Goal: Transaction & Acquisition: Purchase product/service

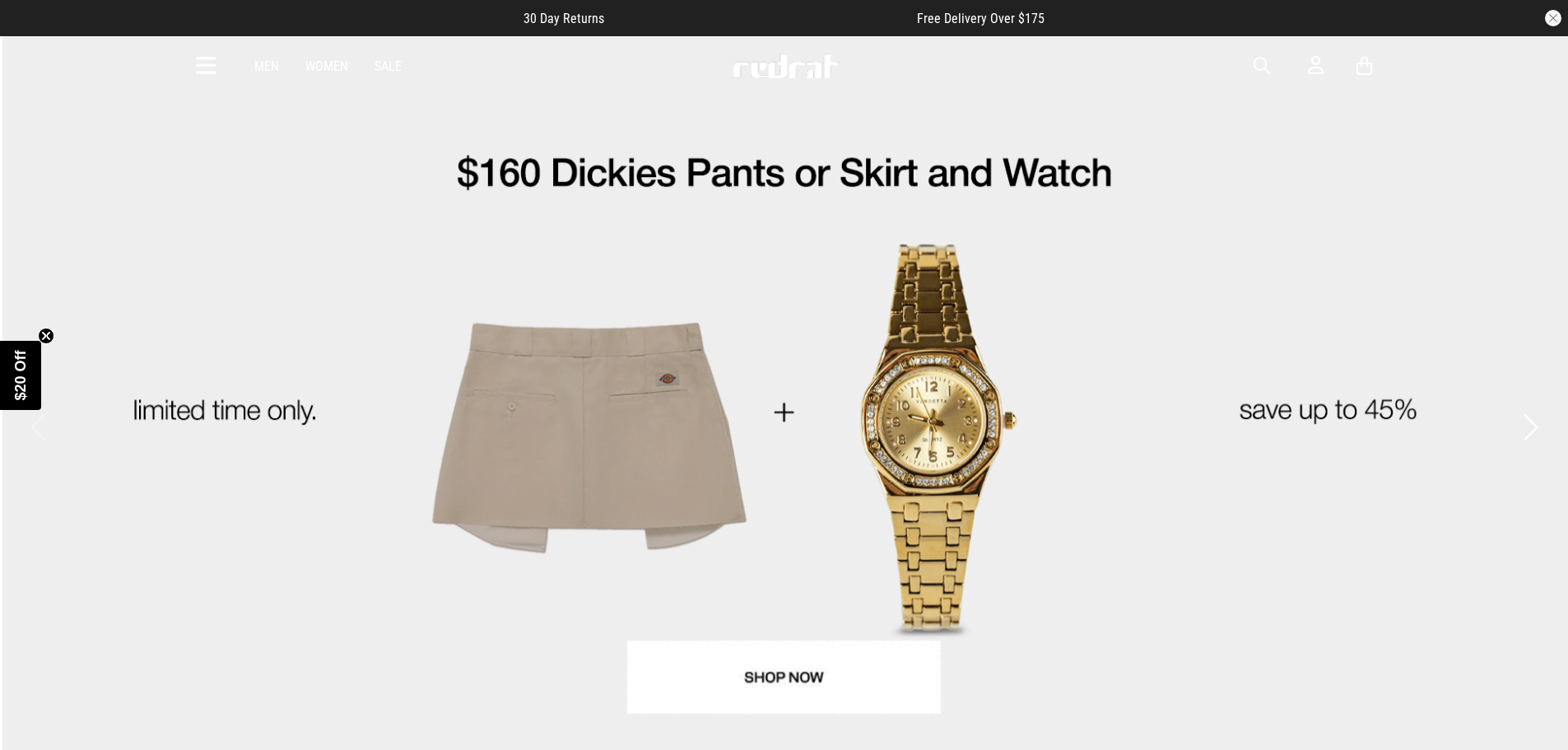
click at [212, 66] on icon at bounding box center [206, 66] width 21 height 27
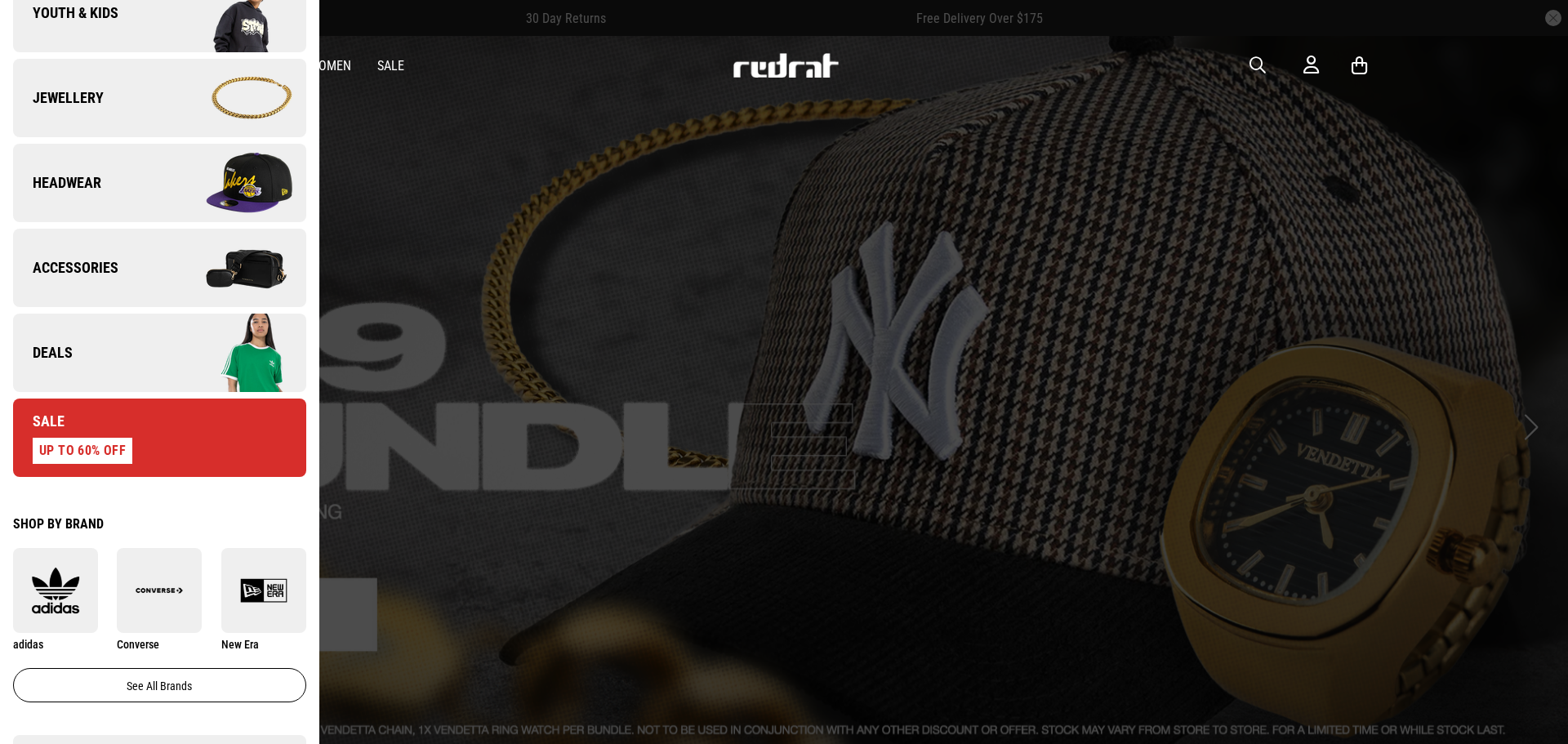
scroll to position [490, 0]
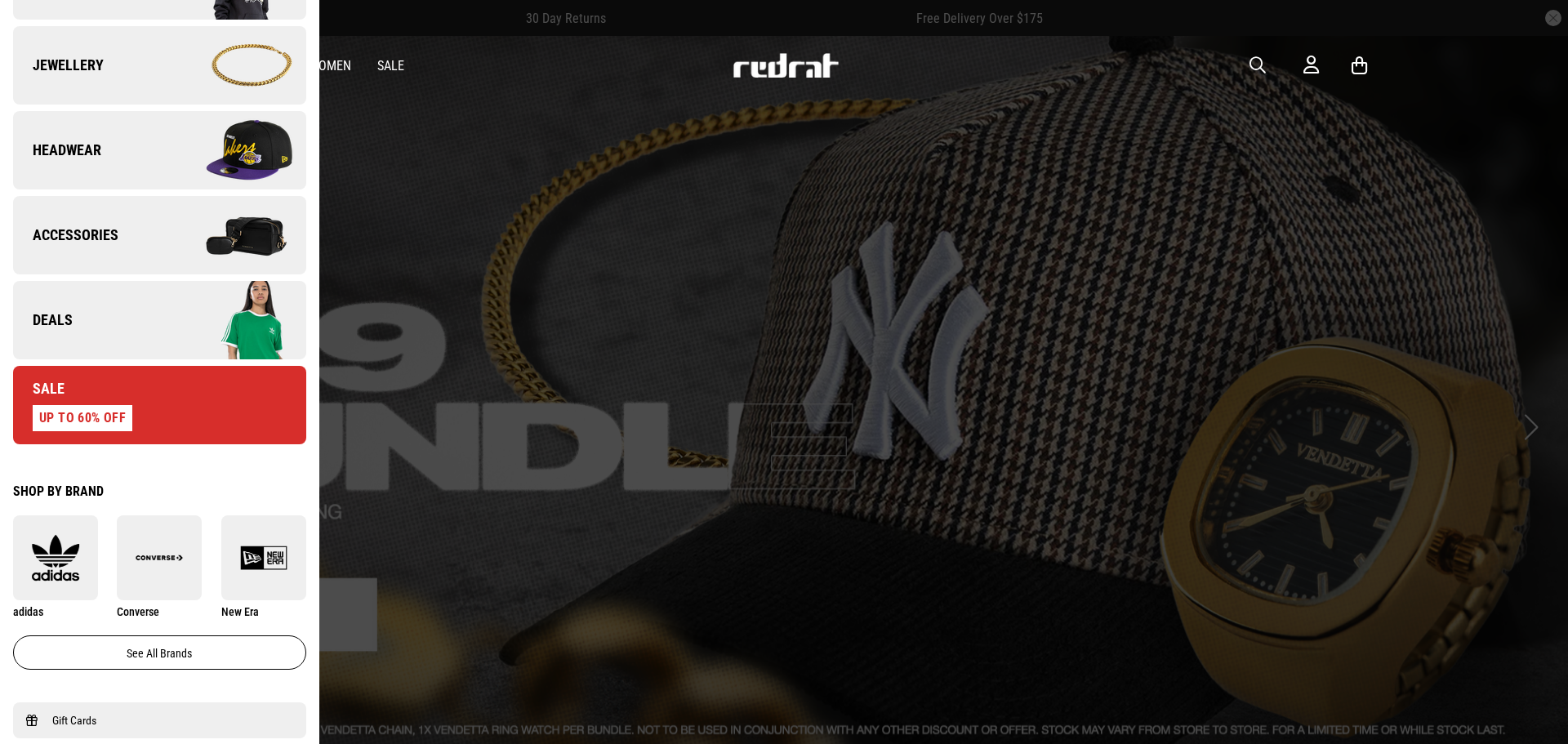
click at [119, 417] on div "UP TO 60% OFF" at bounding box center [83, 418] width 100 height 26
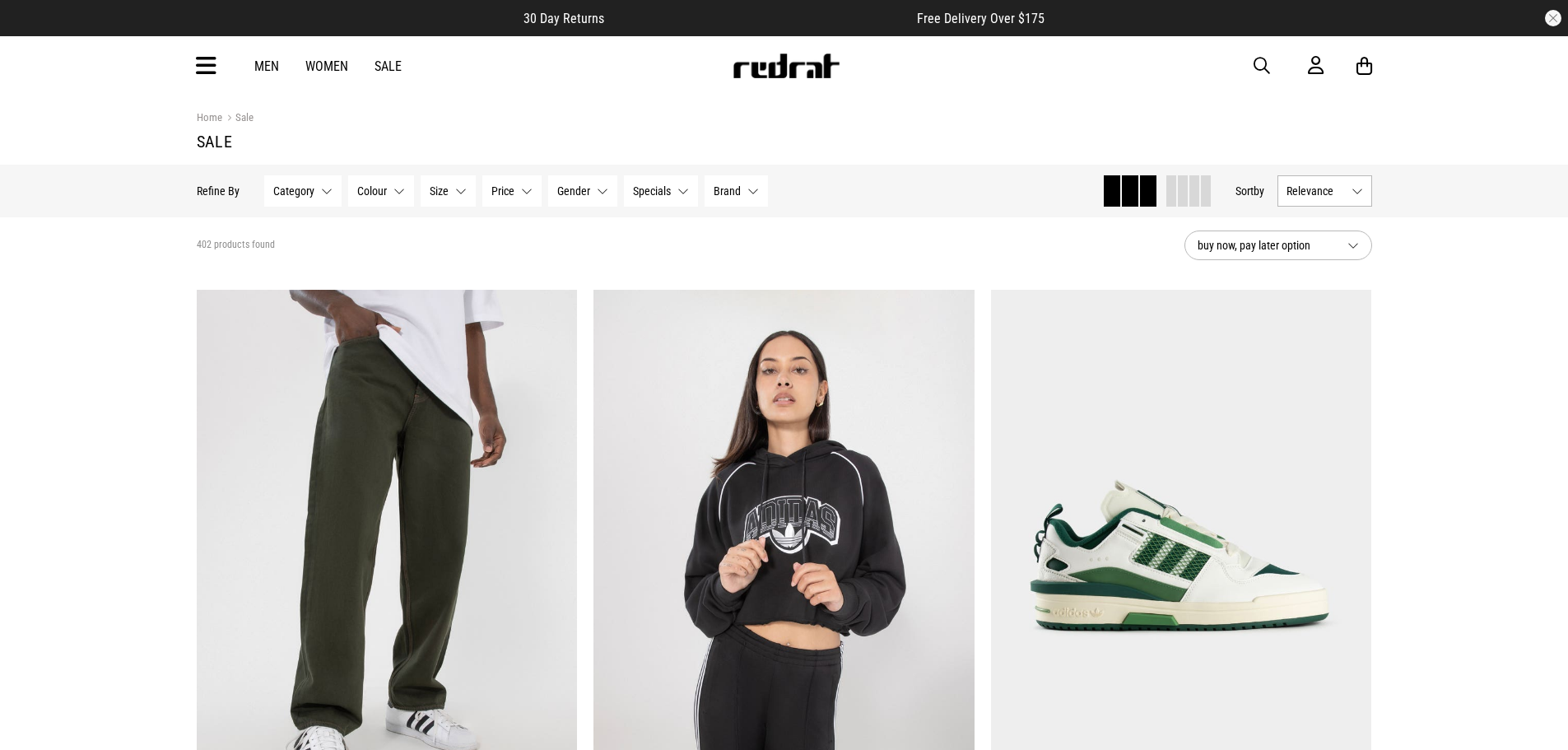
click at [312, 203] on button "Category None selected" at bounding box center [303, 191] width 77 height 31
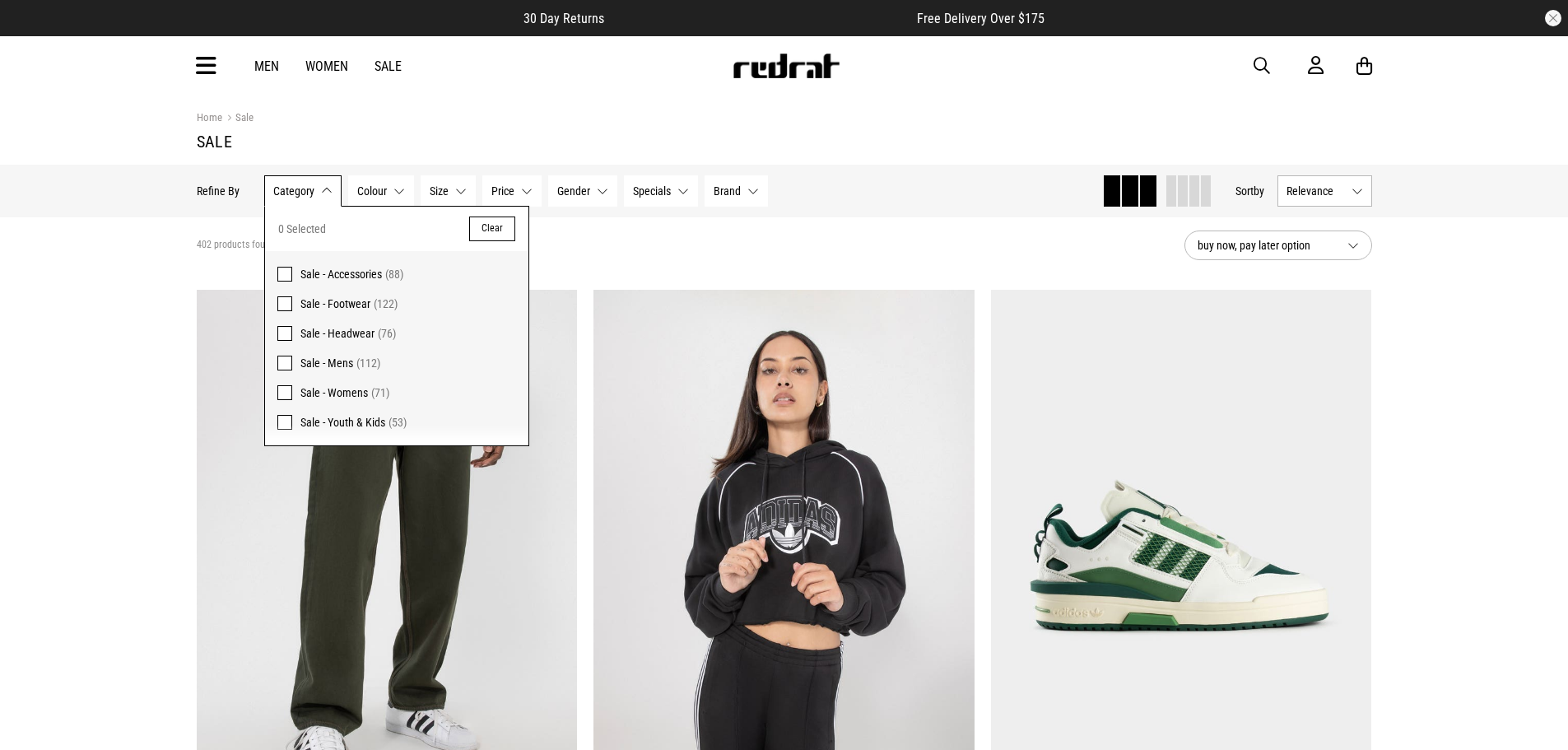
click at [595, 202] on button "Gender None selected" at bounding box center [583, 191] width 69 height 31
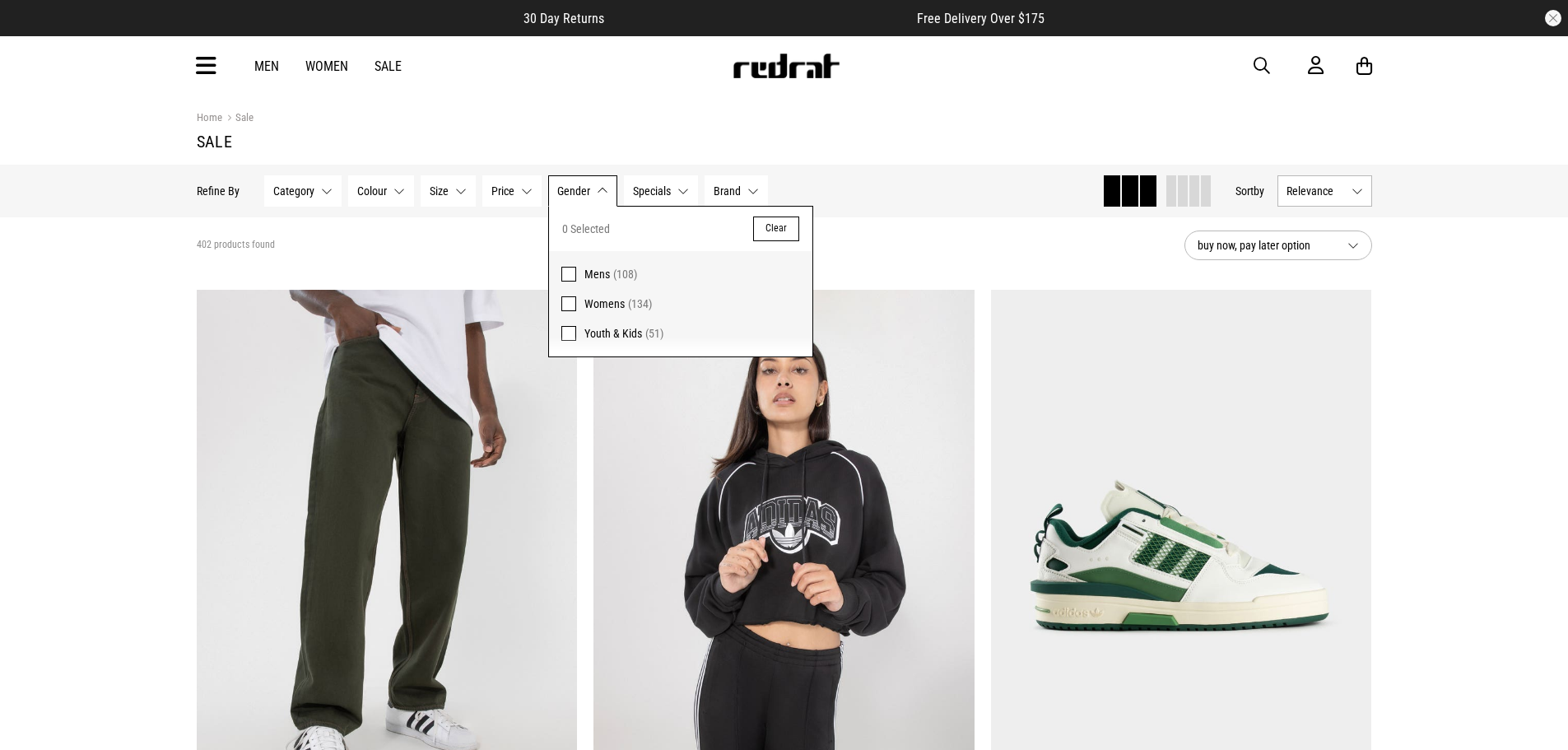
click at [569, 275] on span at bounding box center [568, 274] width 15 height 15
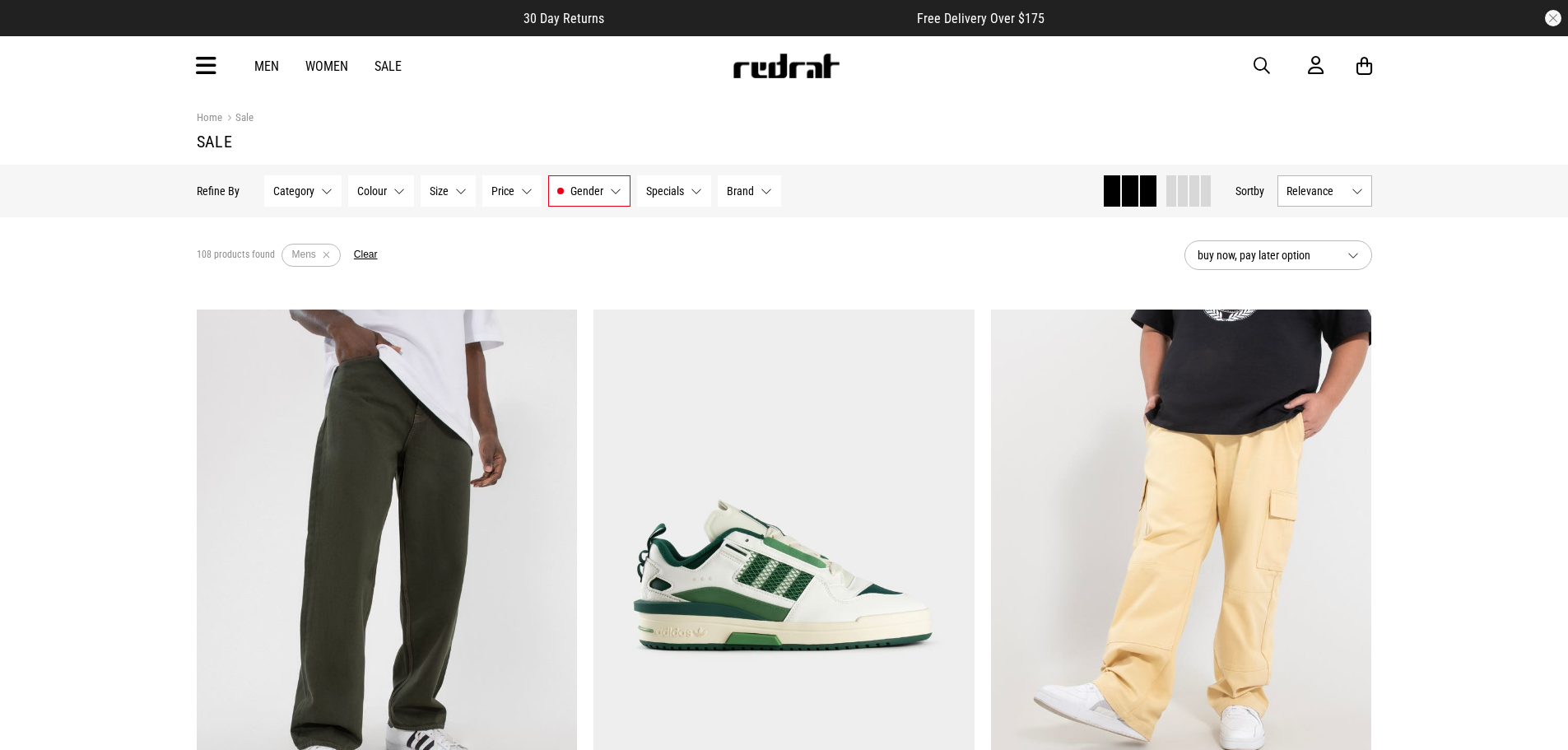
click at [1341, 192] on span "Relevance" at bounding box center [1316, 191] width 58 height 13
click at [1322, 284] on li "Price (Lowest)" at bounding box center [1324, 282] width 93 height 30
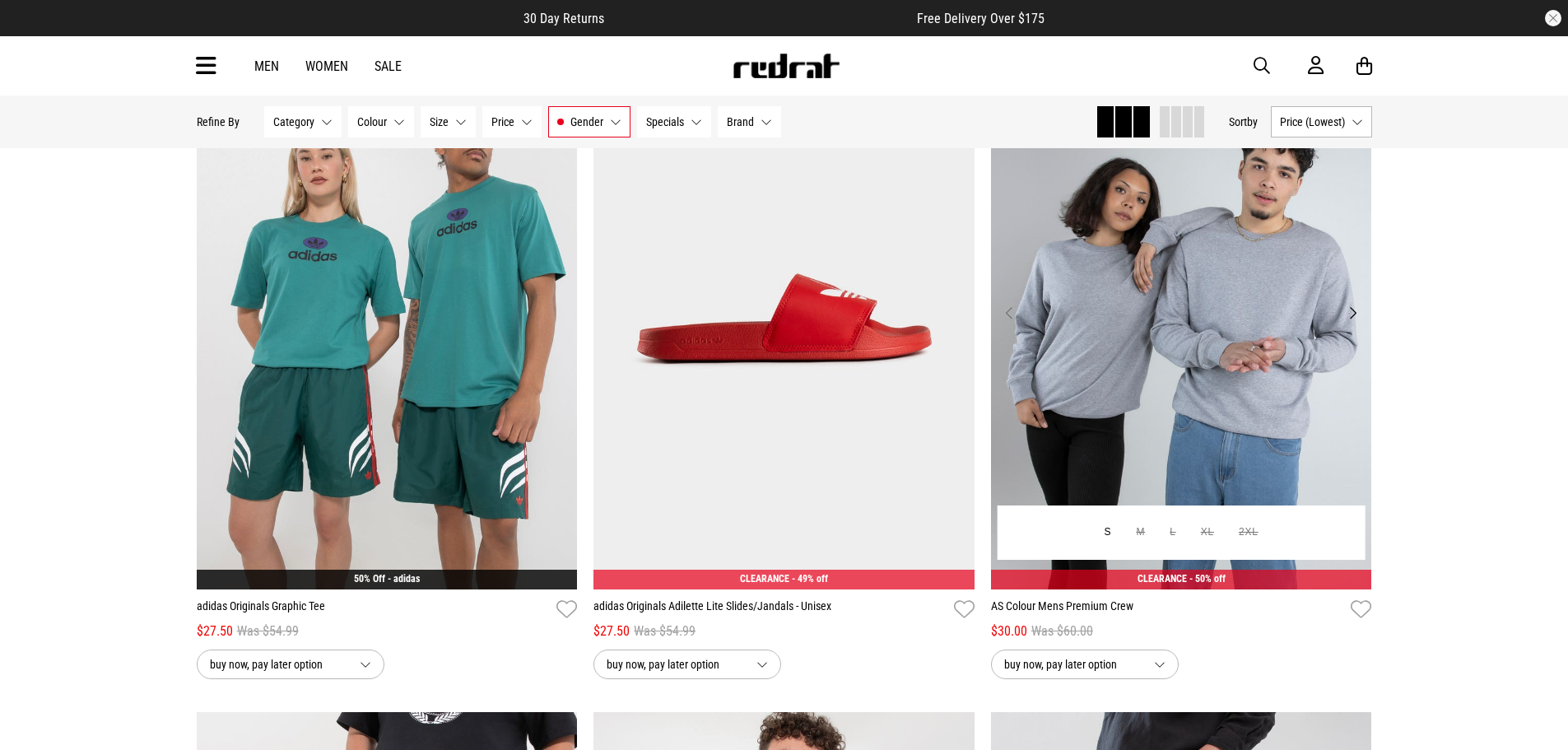
scroll to position [905, 0]
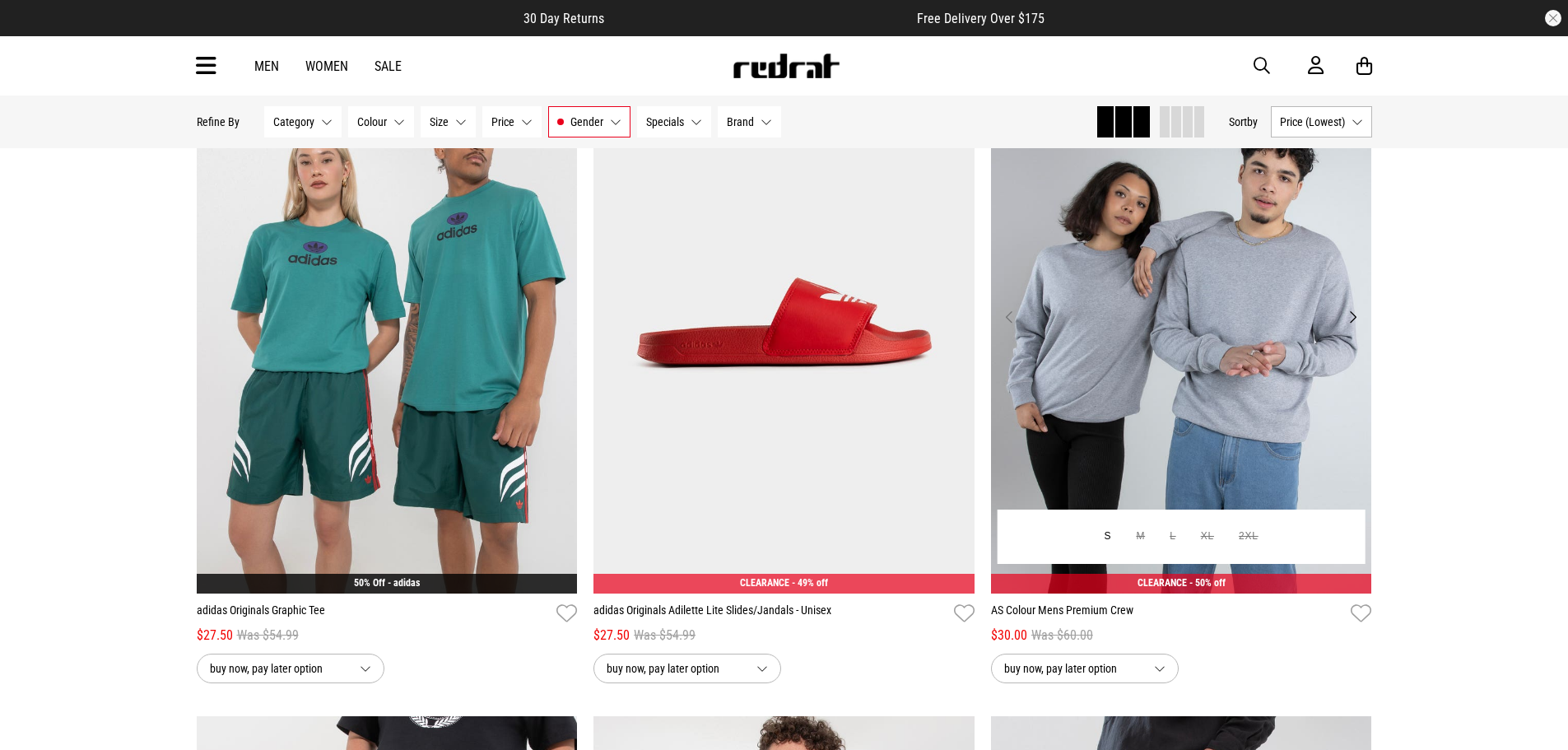
click at [1357, 324] on button "Next" at bounding box center [1353, 316] width 21 height 20
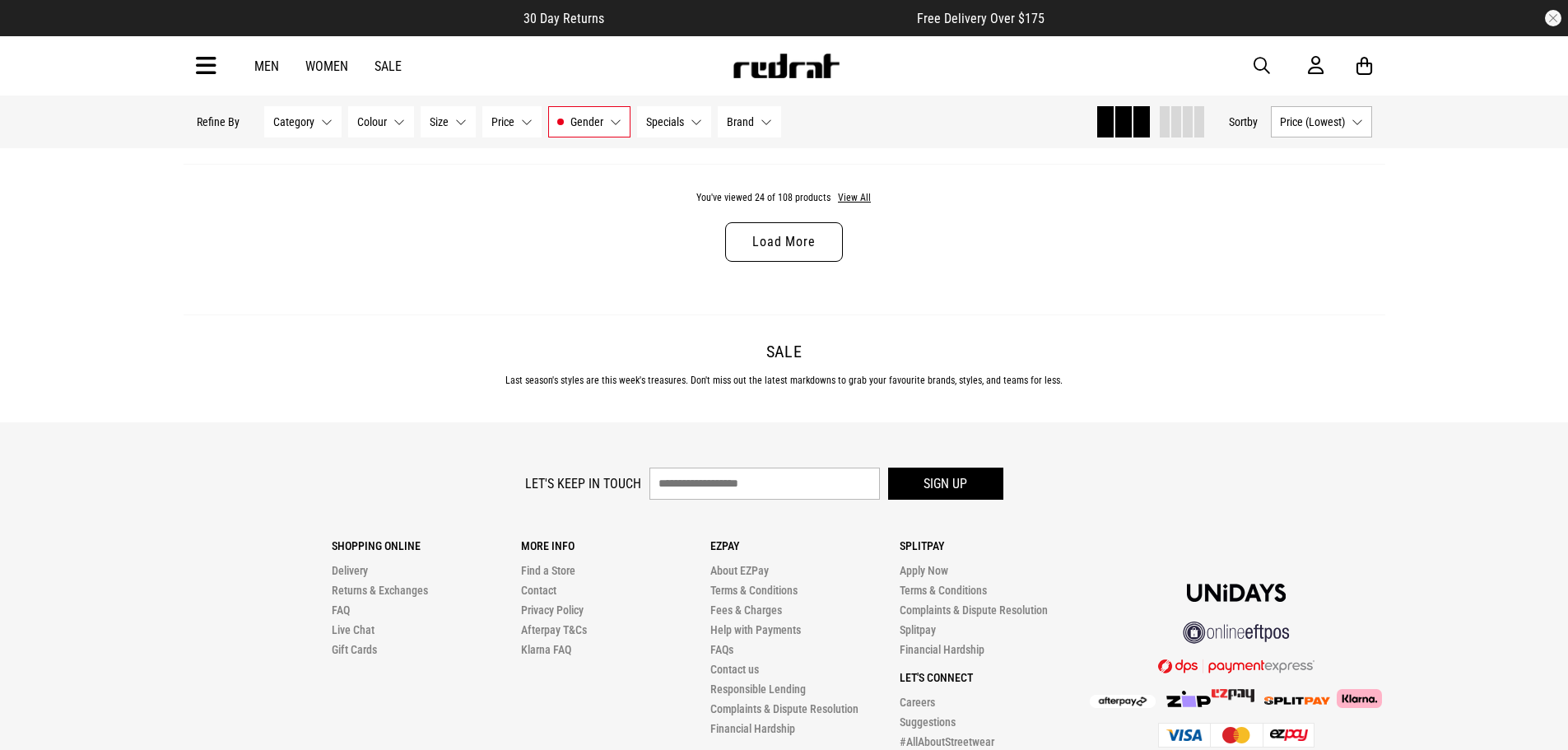
scroll to position [5433, 0]
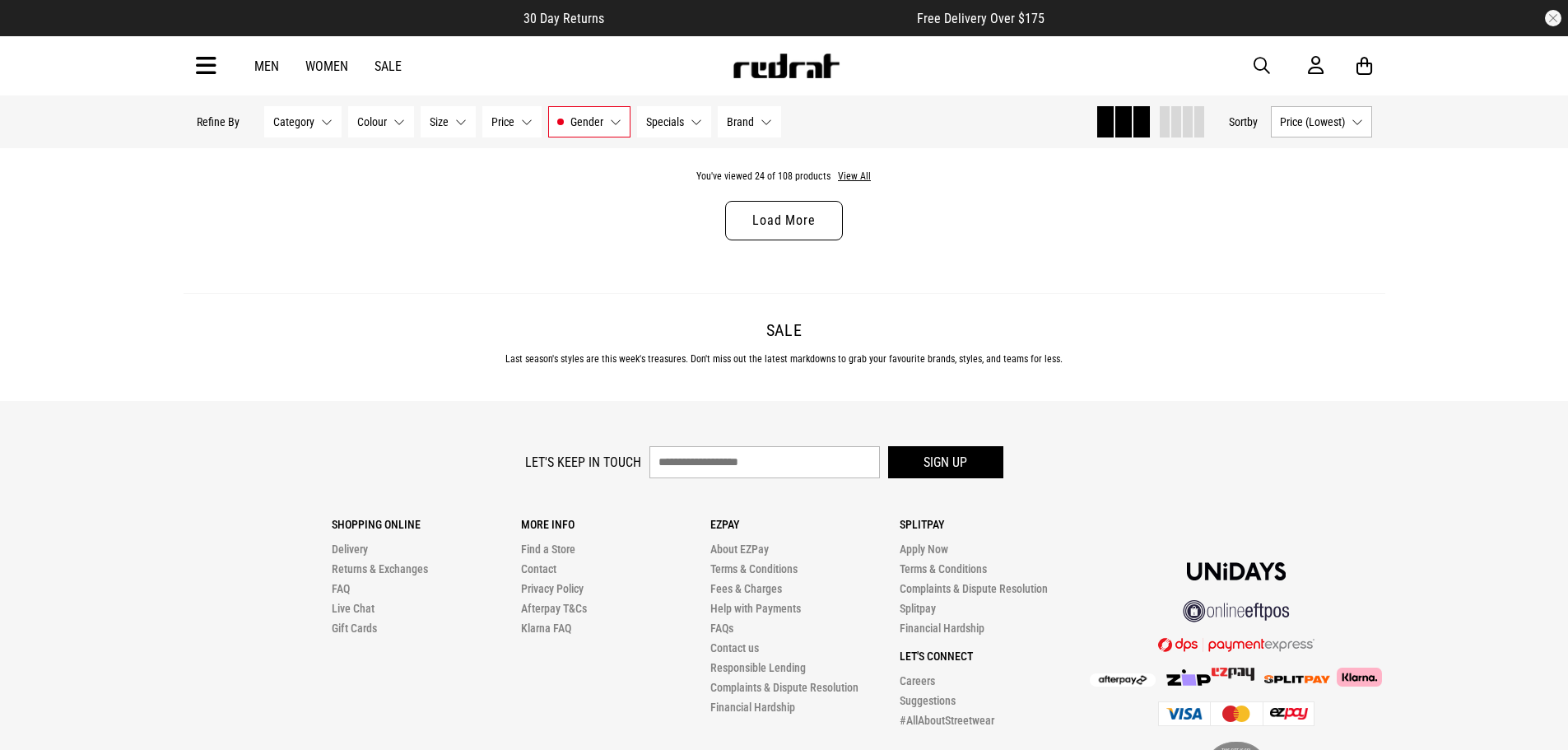
click at [808, 240] on link "Load More" at bounding box center [783, 221] width 117 height 40
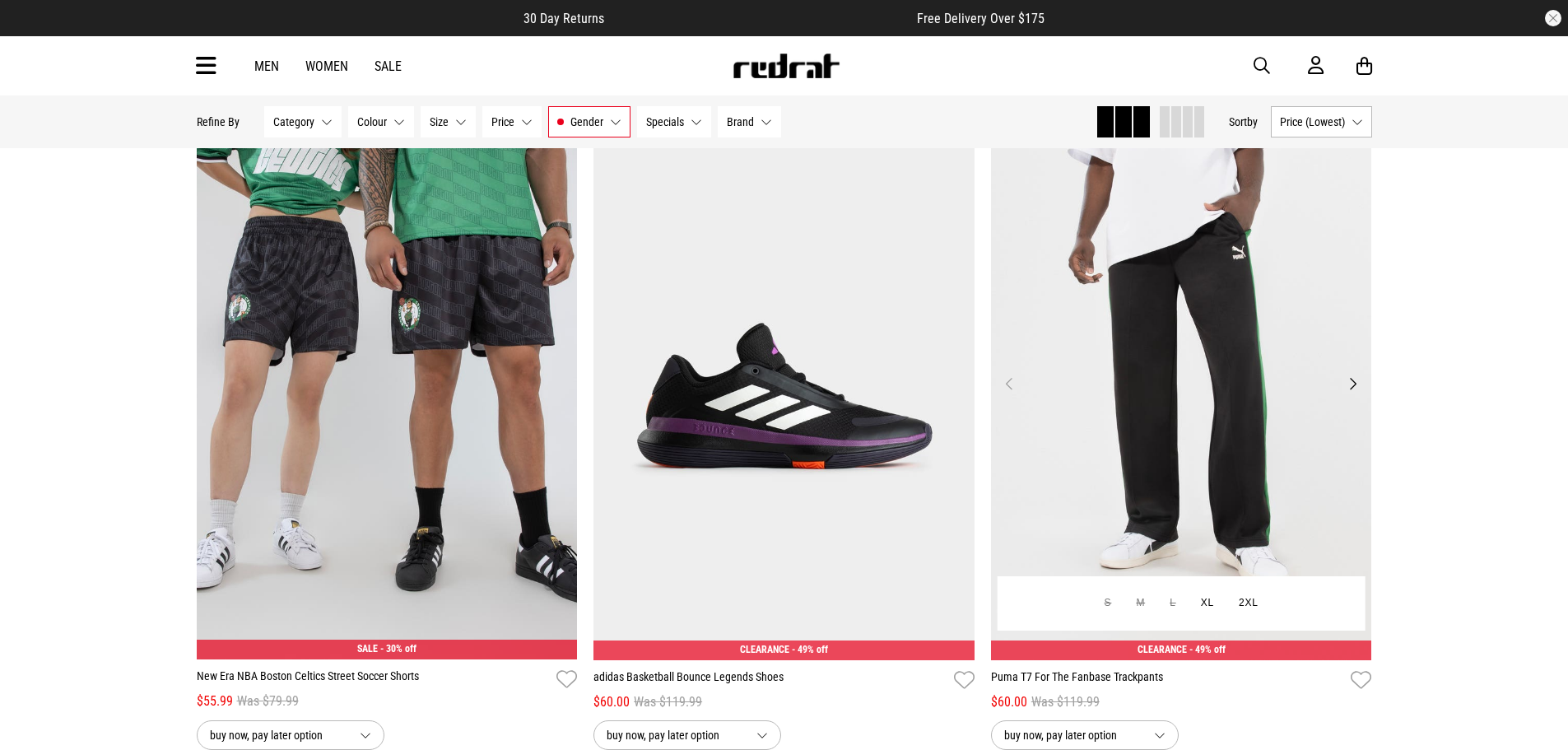
click at [1358, 389] on button "Next" at bounding box center [1353, 383] width 21 height 20
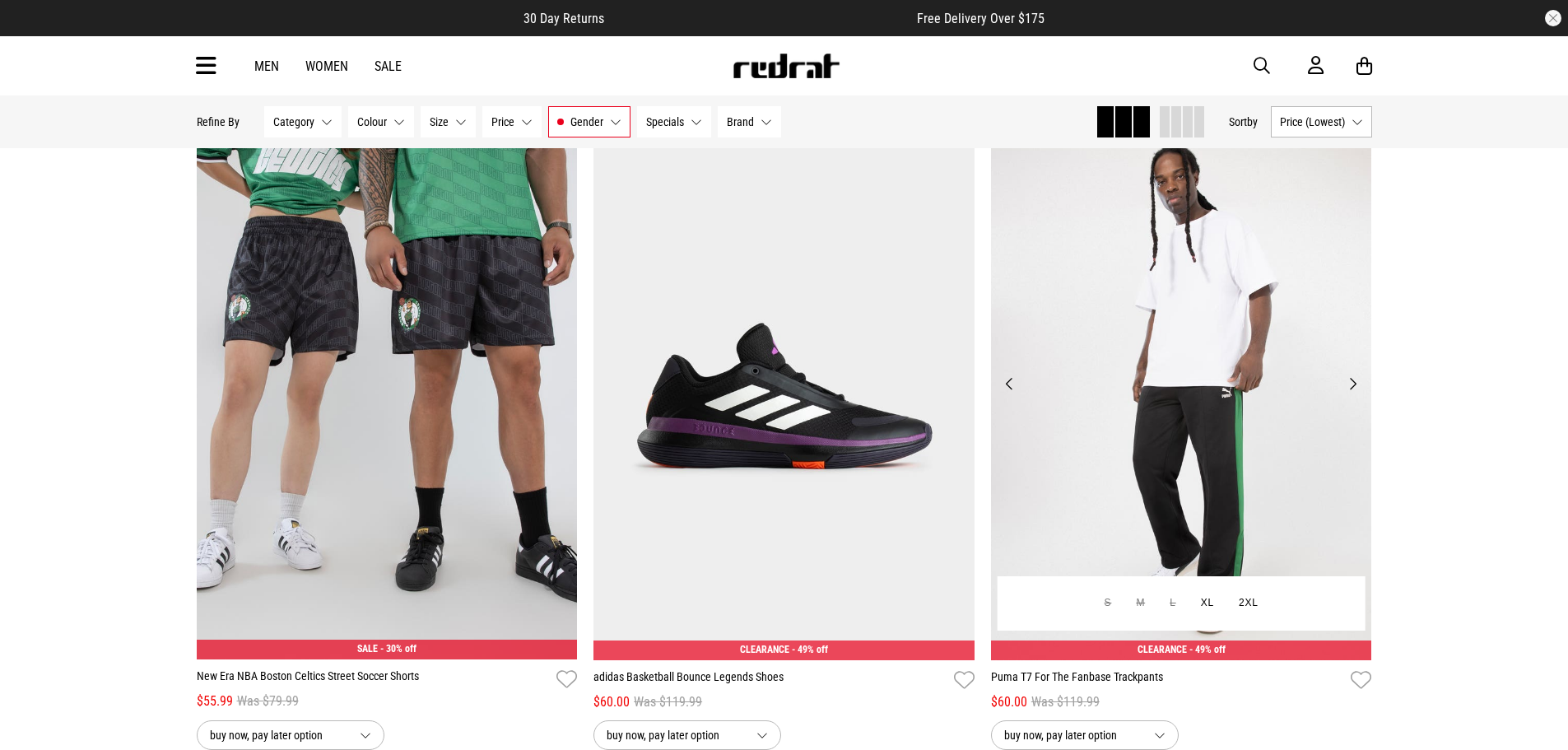
click at [1358, 390] on button "Next" at bounding box center [1353, 383] width 21 height 20
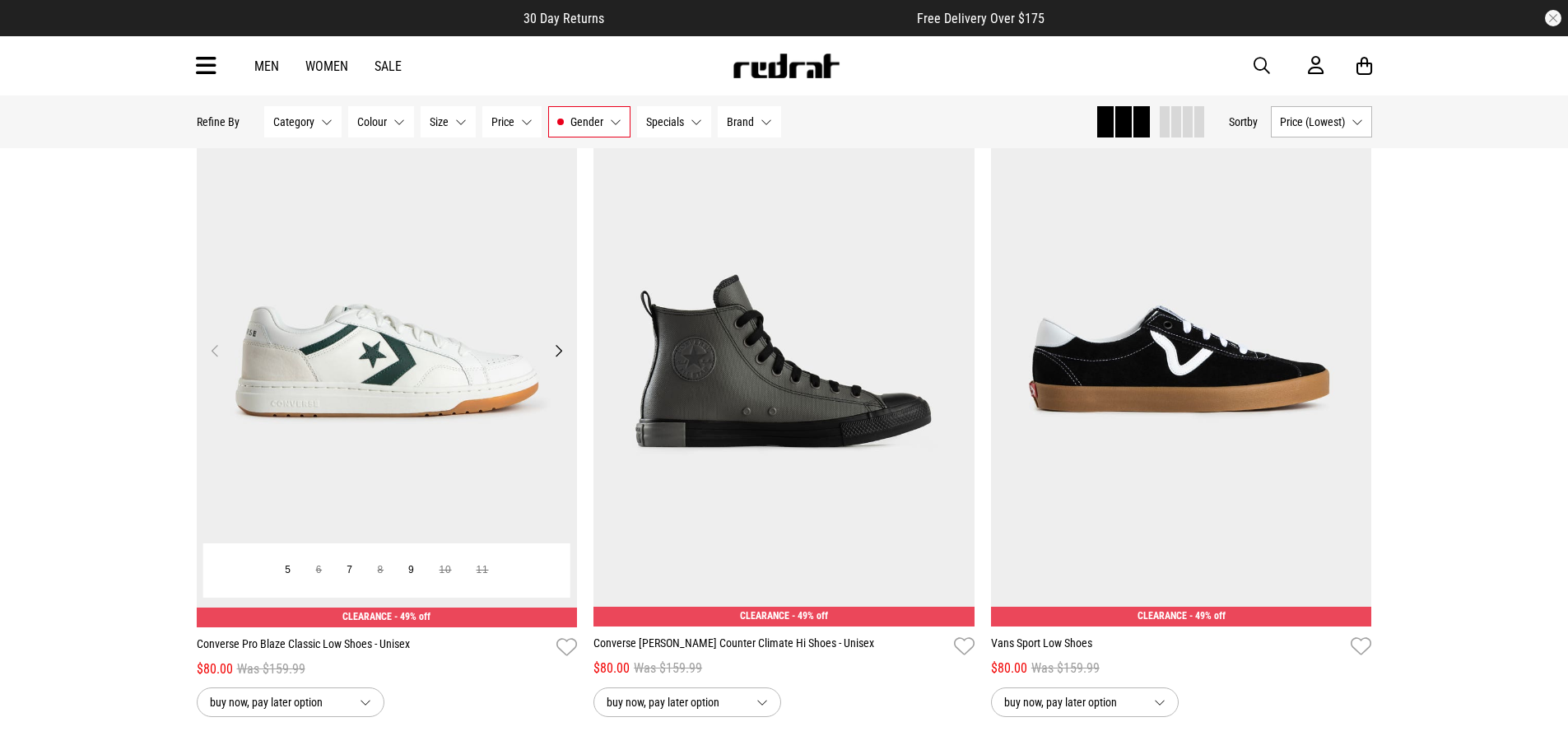
scroll to position [9466, 0]
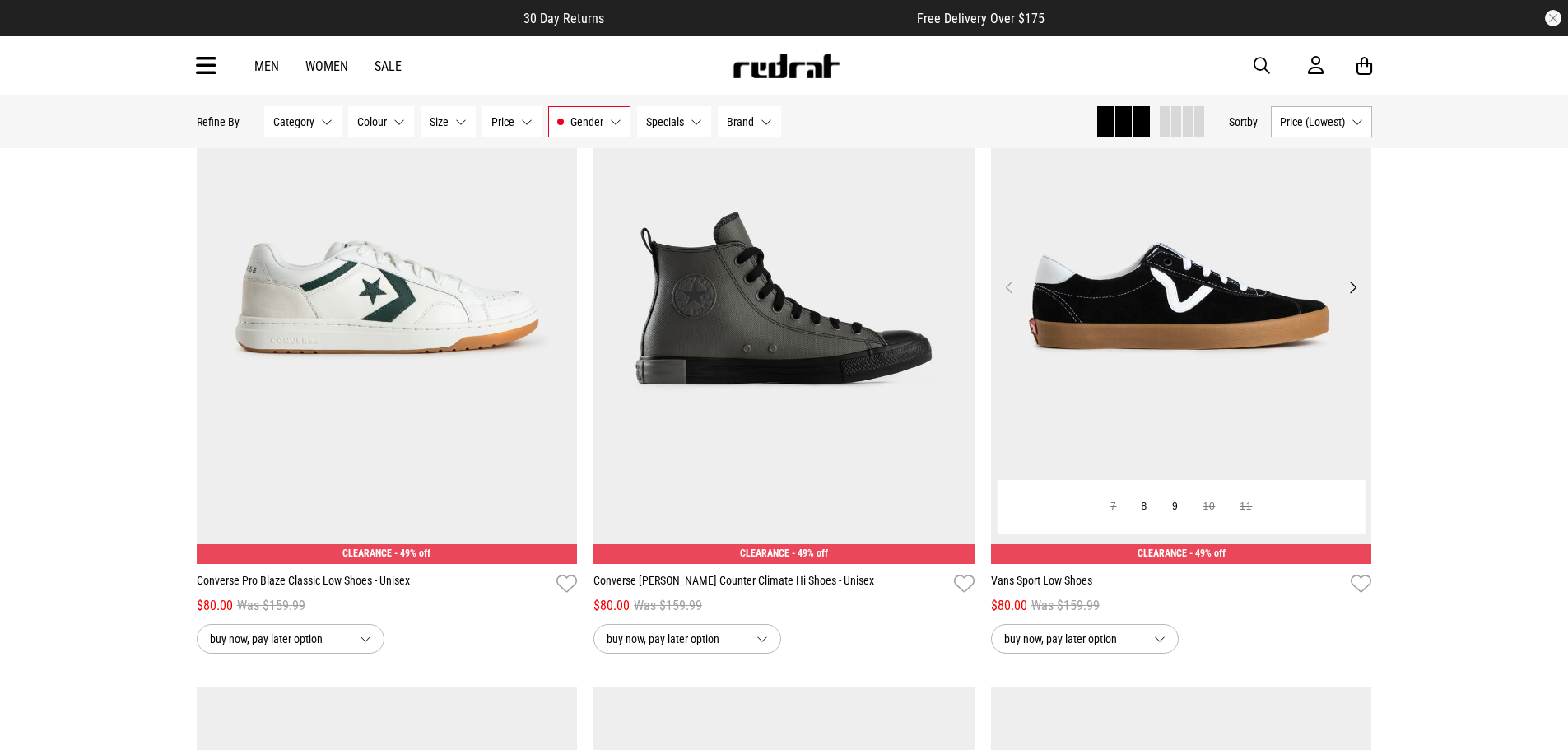
click at [1356, 297] on button "Next" at bounding box center [1353, 287] width 21 height 20
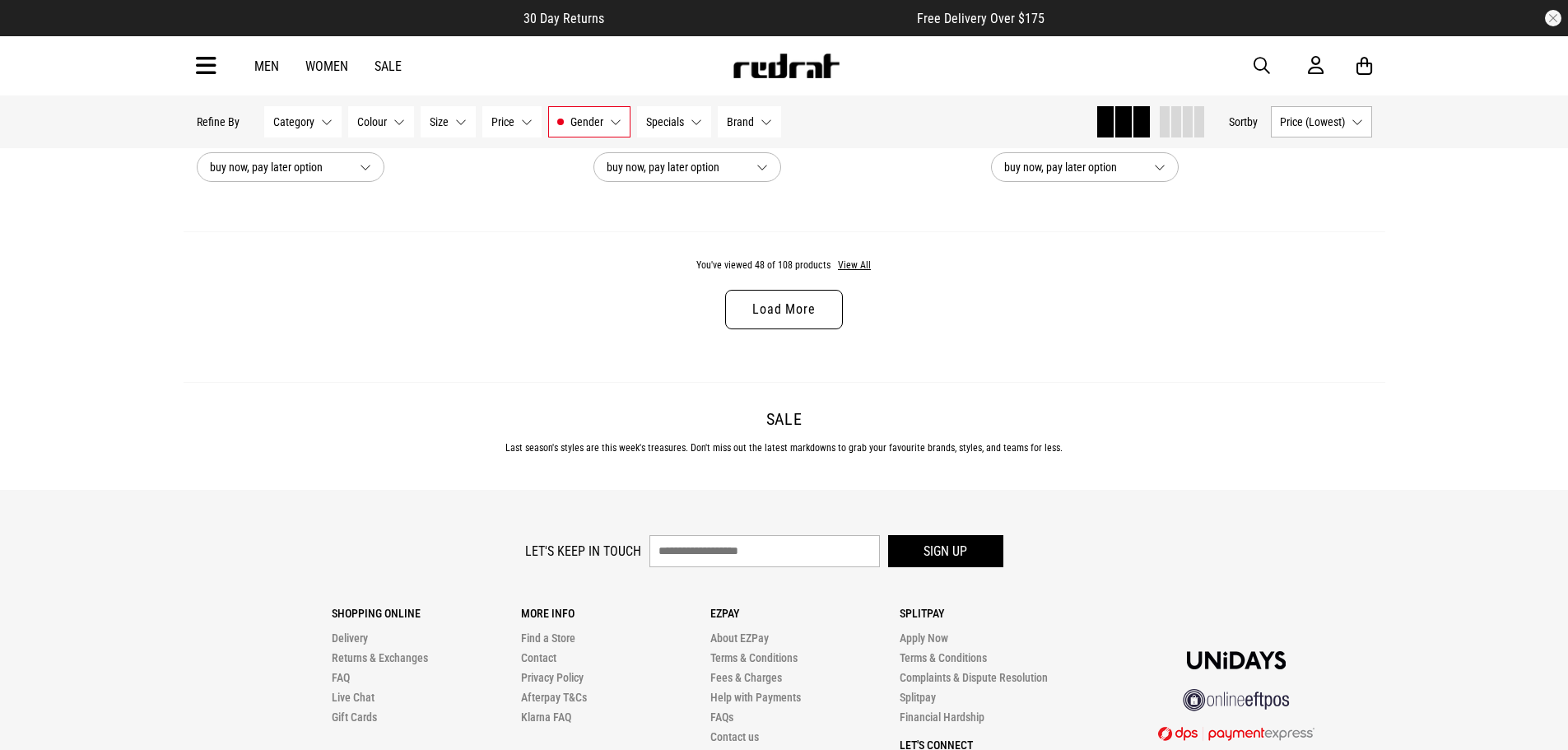
scroll to position [10618, 0]
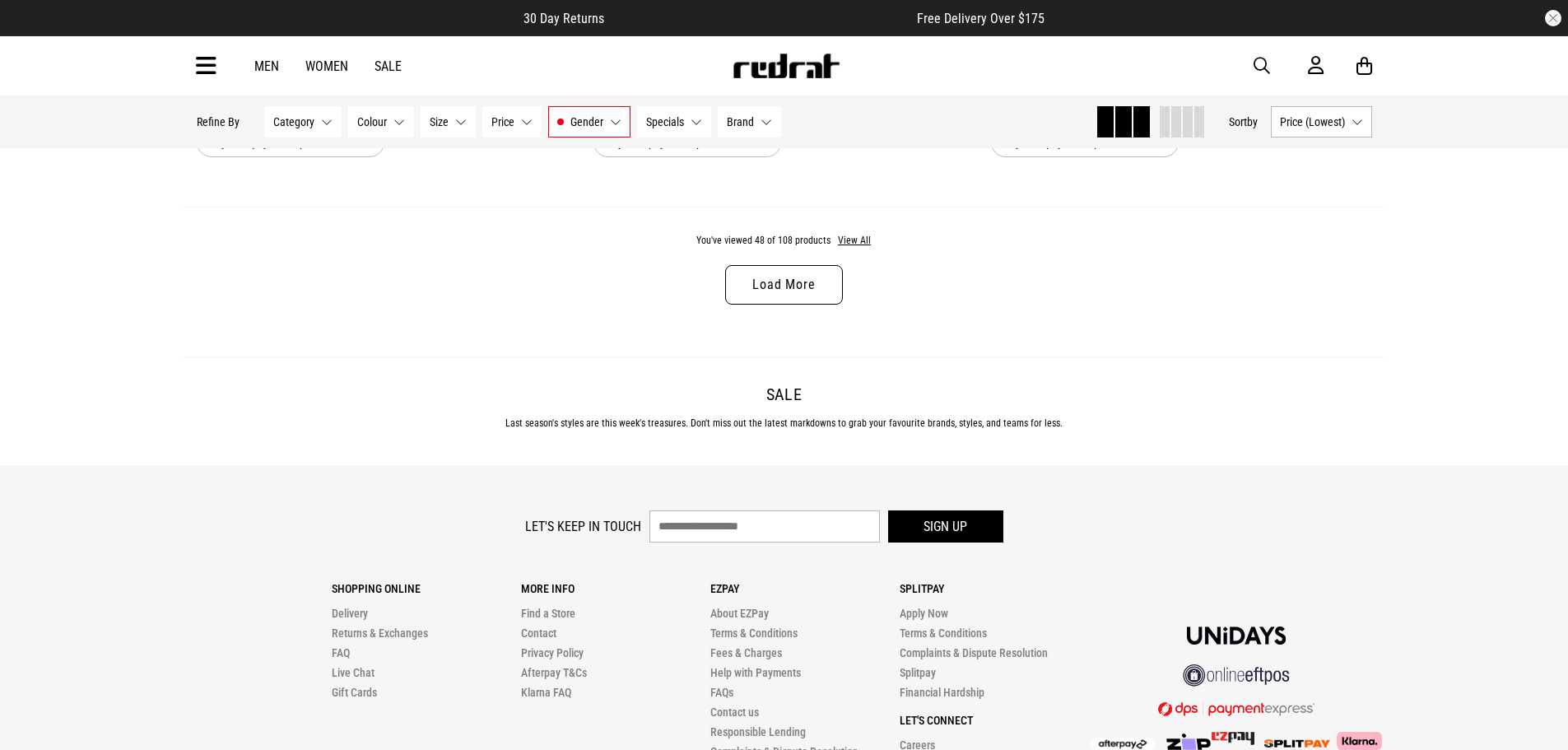
click at [785, 301] on link "Load More" at bounding box center [783, 285] width 117 height 40
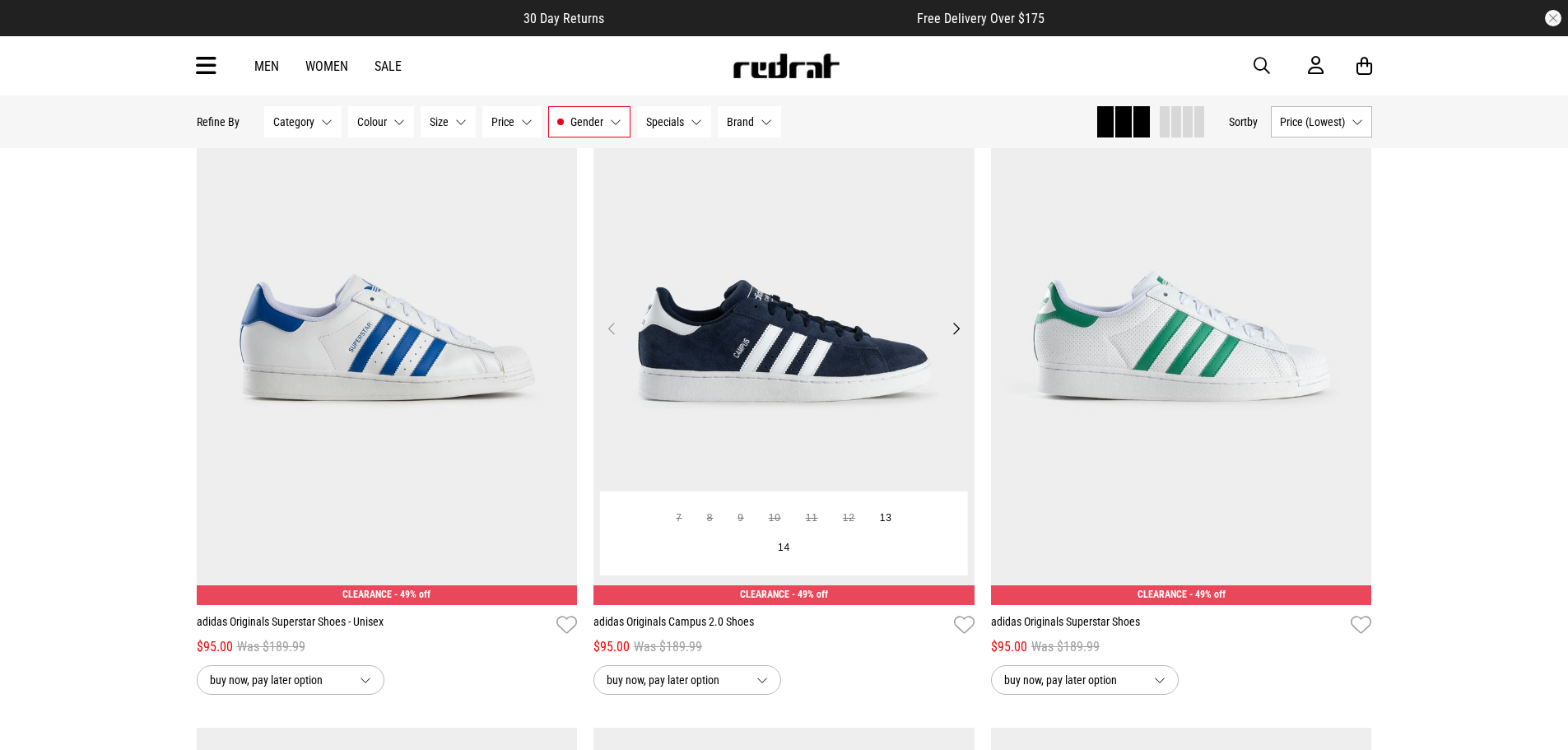
scroll to position [14075, 0]
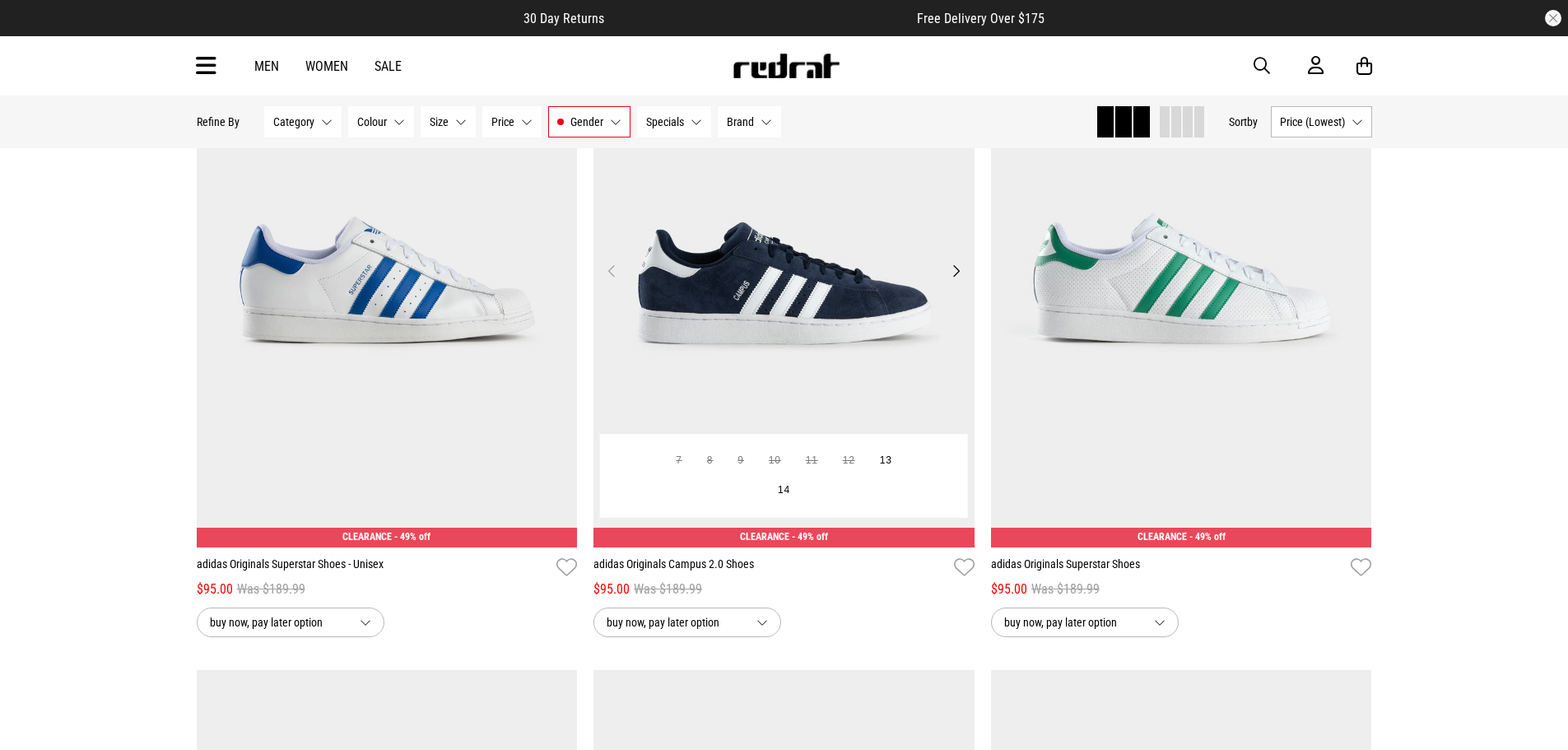
click at [962, 281] on button "Next" at bounding box center [957, 271] width 21 height 20
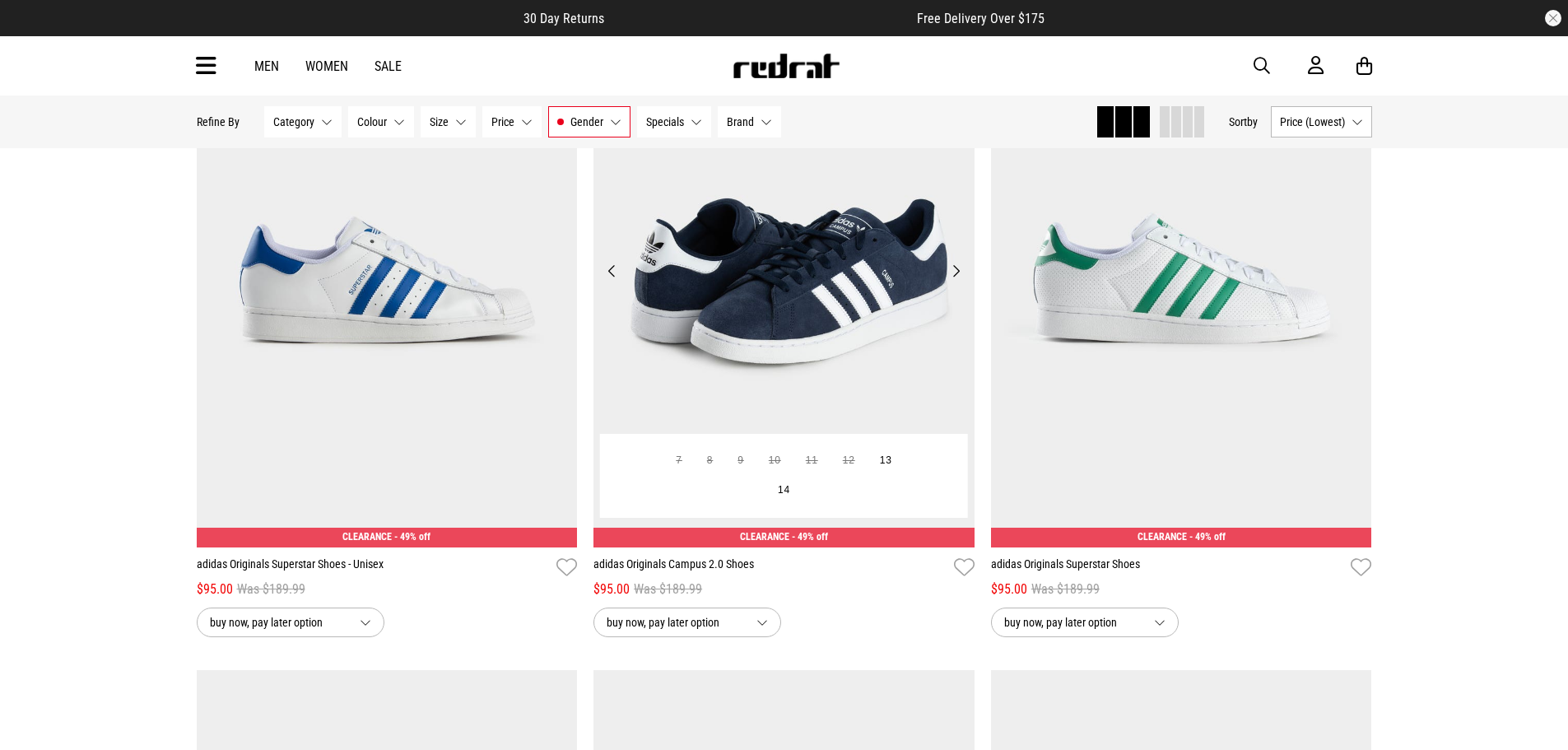
click at [957, 281] on button "Next" at bounding box center [957, 271] width 21 height 20
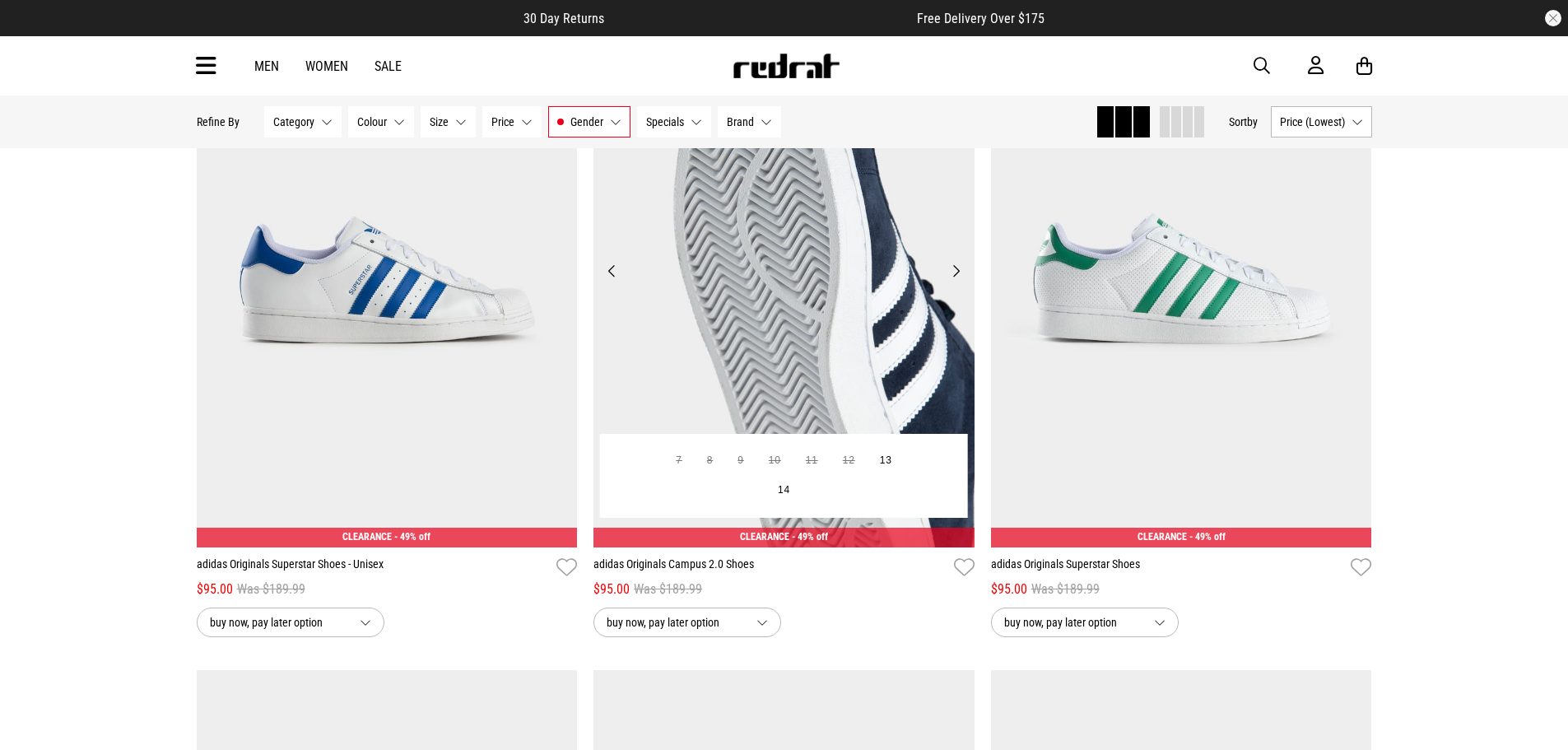
click at [956, 281] on button "Next" at bounding box center [957, 271] width 21 height 20
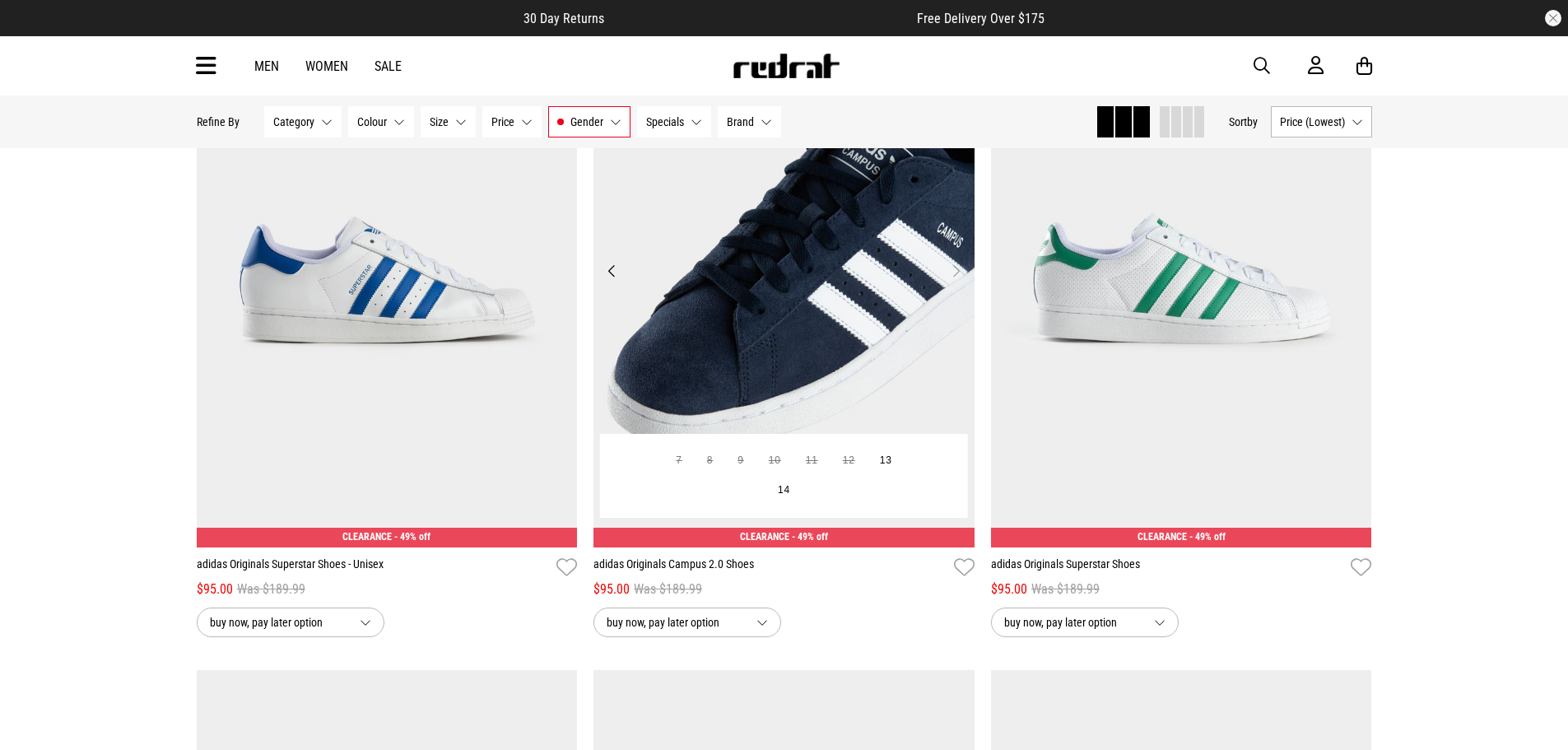
click at [958, 281] on button "Next" at bounding box center [957, 271] width 21 height 20
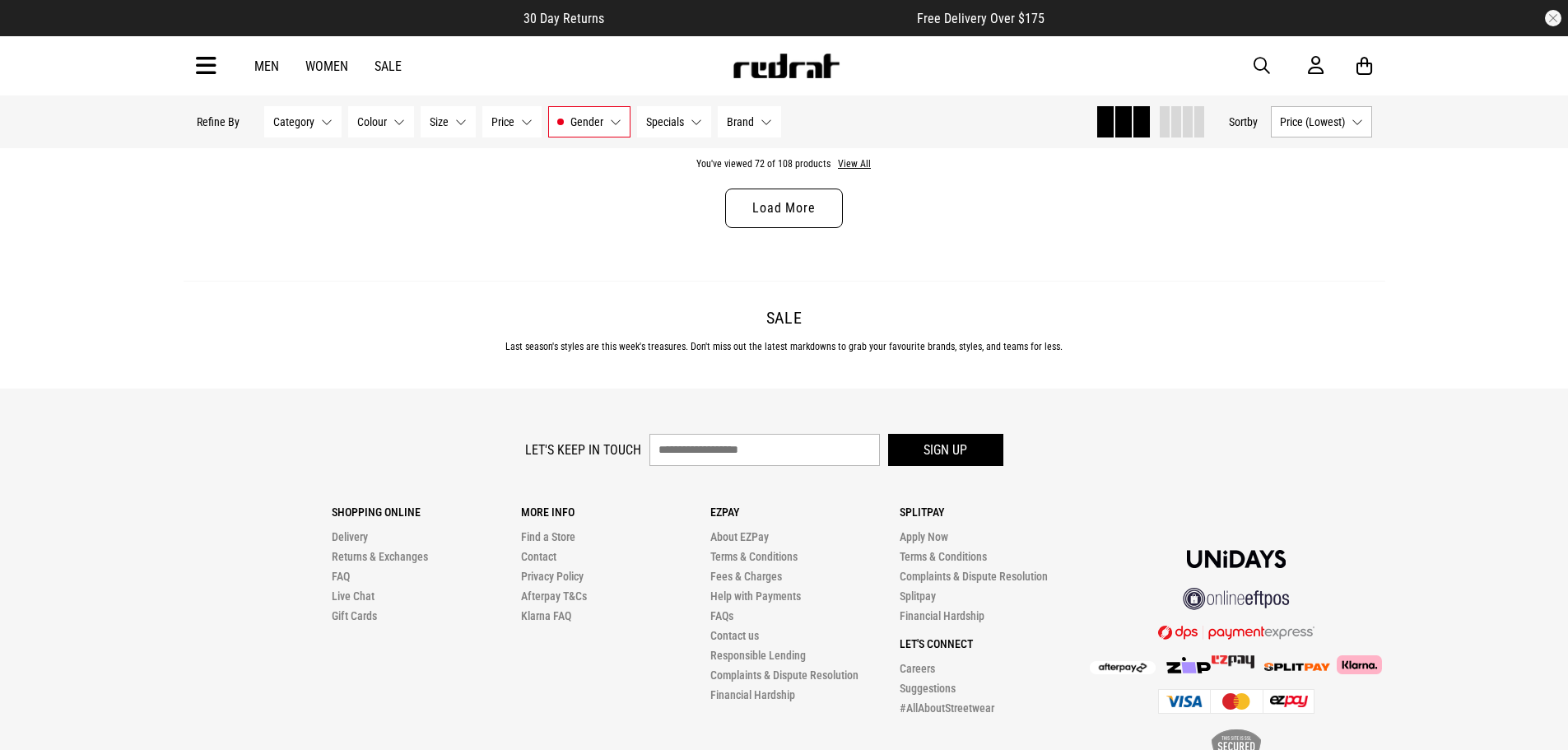
scroll to position [15968, 0]
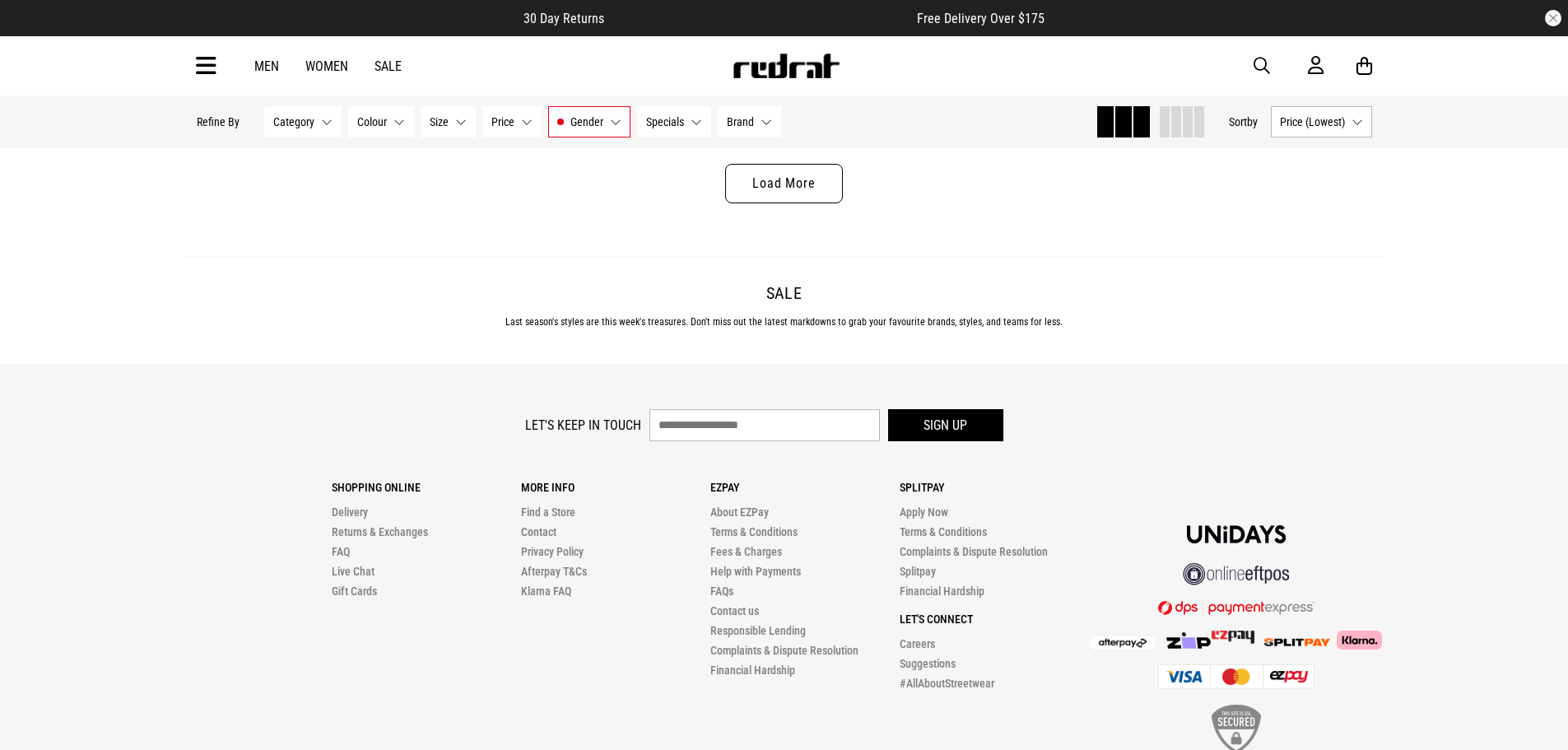
click at [780, 199] on link "Load More" at bounding box center [783, 184] width 117 height 40
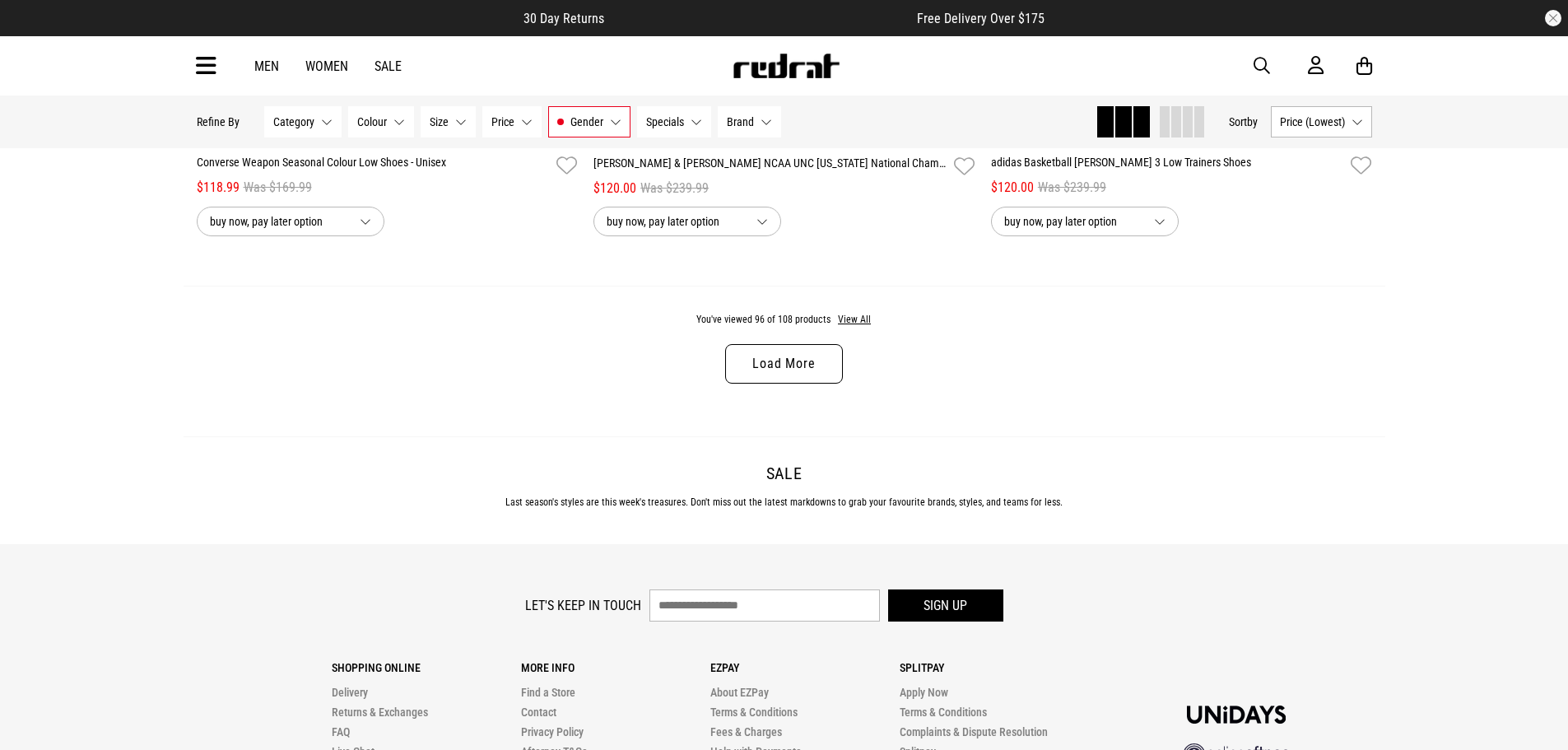
scroll to position [21072, 0]
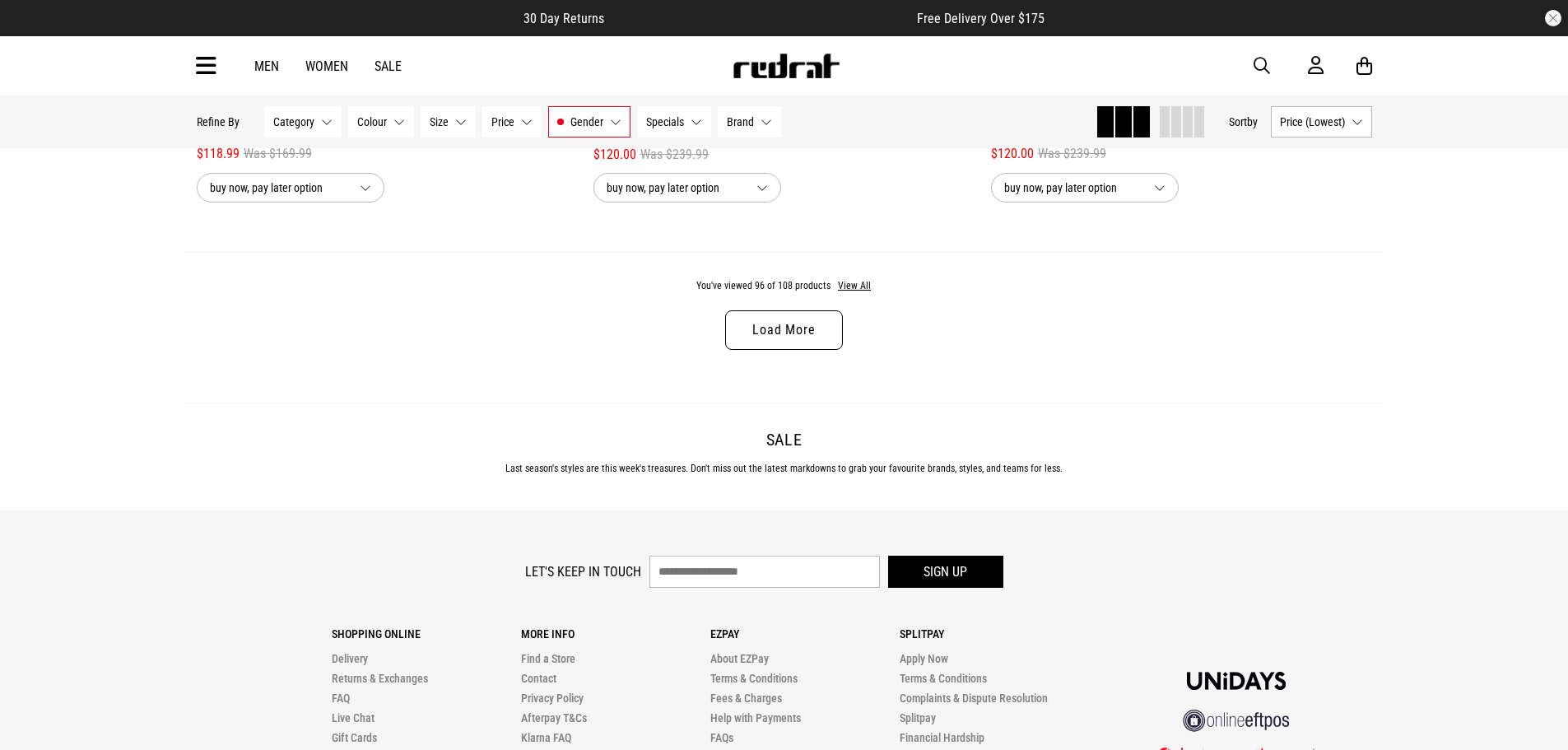
click at [788, 346] on link "Load More" at bounding box center [783, 330] width 117 height 40
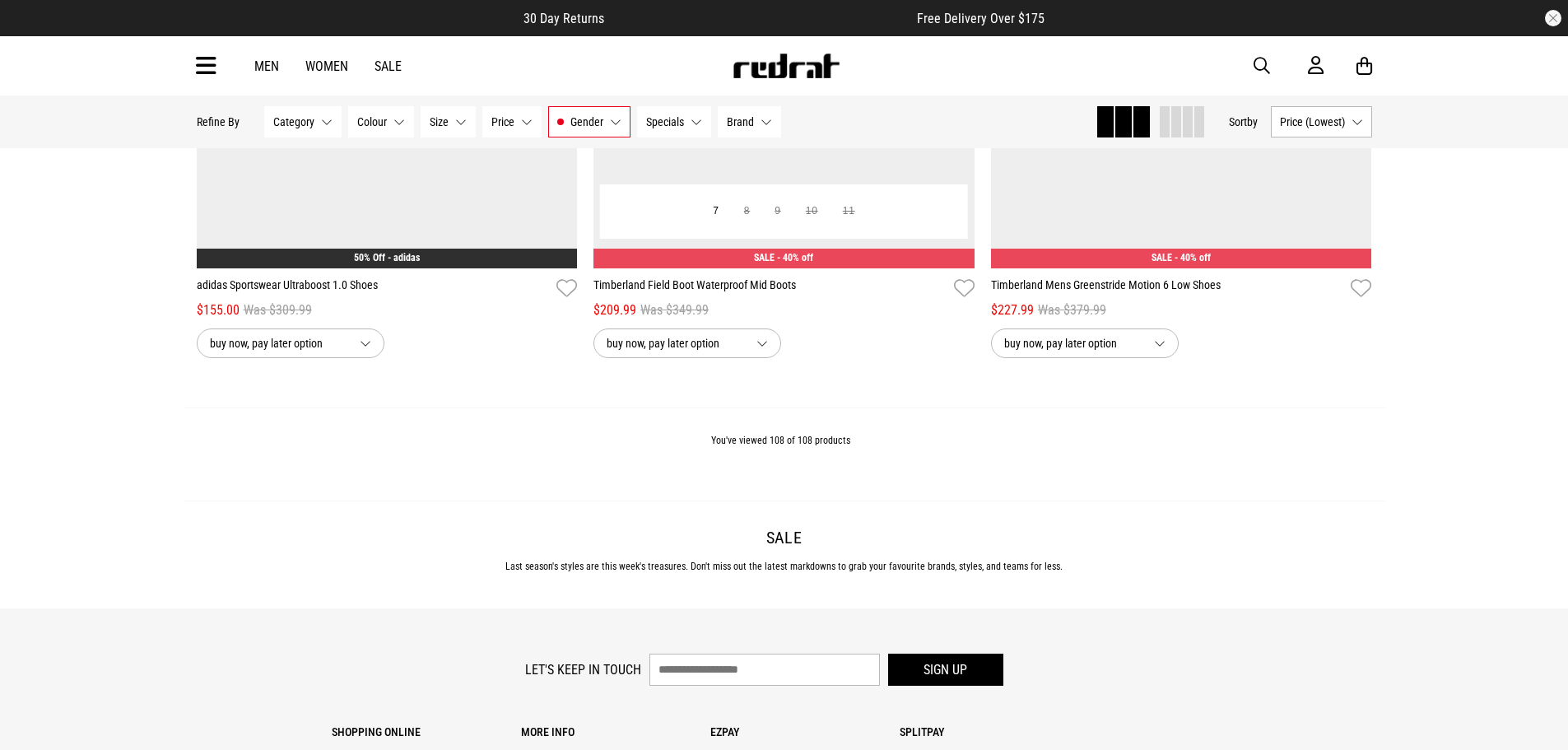
scroll to position [23624, 0]
